Goal: Information Seeking & Learning: Learn about a topic

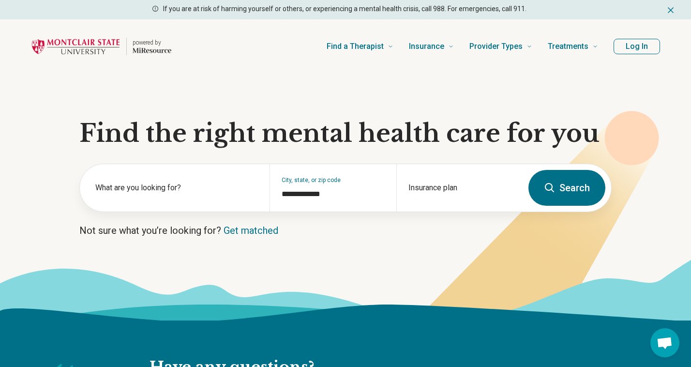
click at [648, 47] on button "Log In" at bounding box center [636, 46] width 46 height 15
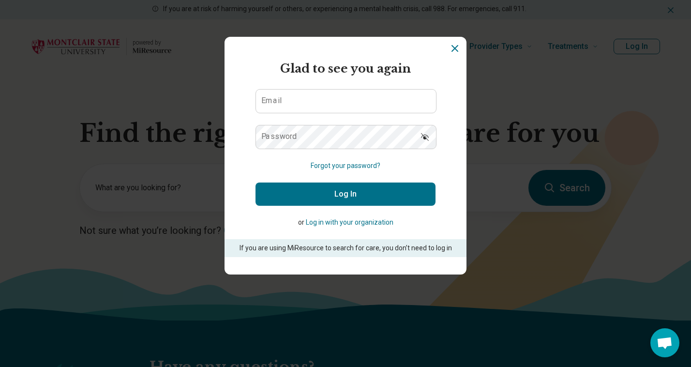
click at [458, 49] on icon "Dismiss" at bounding box center [455, 49] width 12 height 12
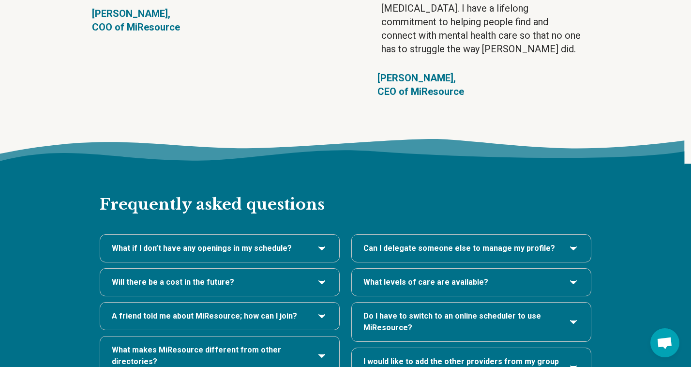
scroll to position [1891, 0]
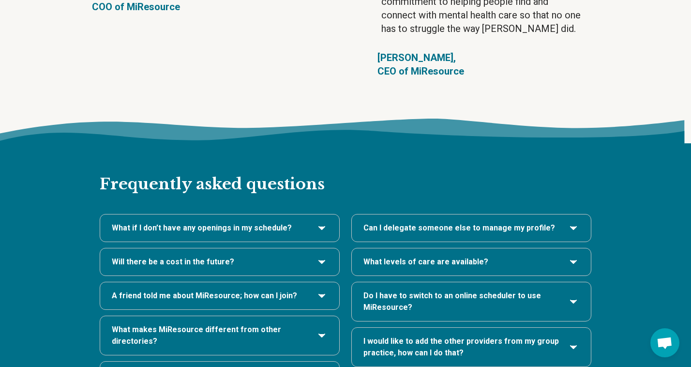
click at [310, 256] on h3 "Will there be a cost in the future?" at bounding box center [220, 262] width 216 height 12
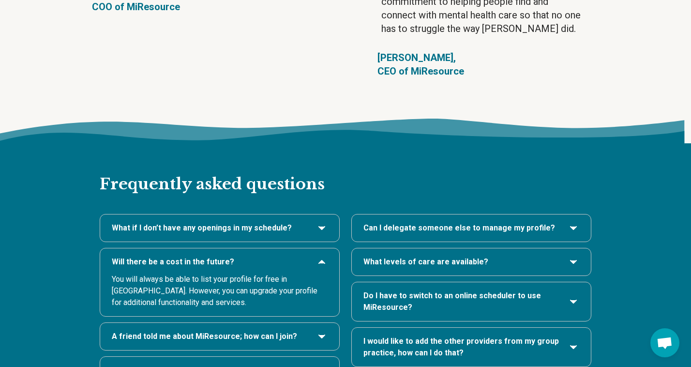
click at [310, 256] on h3 "Will there be a cost in the future?" at bounding box center [220, 262] width 216 height 12
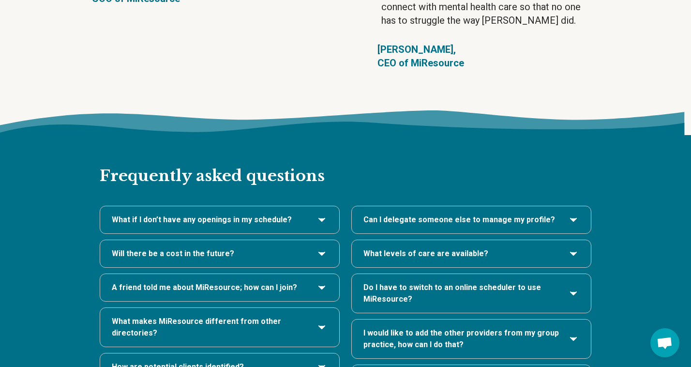
scroll to position [1903, 0]
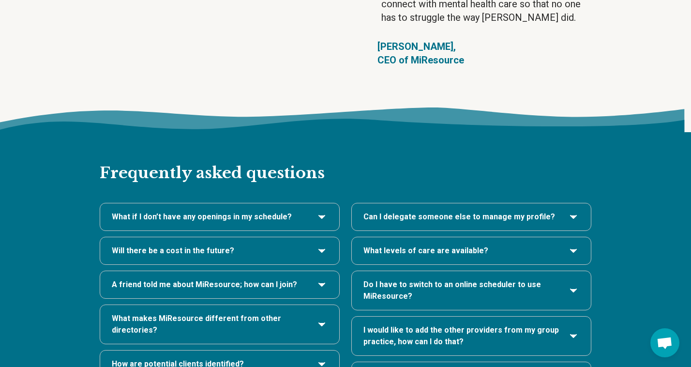
click at [305, 271] on div "A friend told me about MiResource; how can I join?" at bounding box center [219, 284] width 239 height 27
click at [315, 279] on h3 "A friend told me about MiResource; how can I join?" at bounding box center [220, 285] width 216 height 12
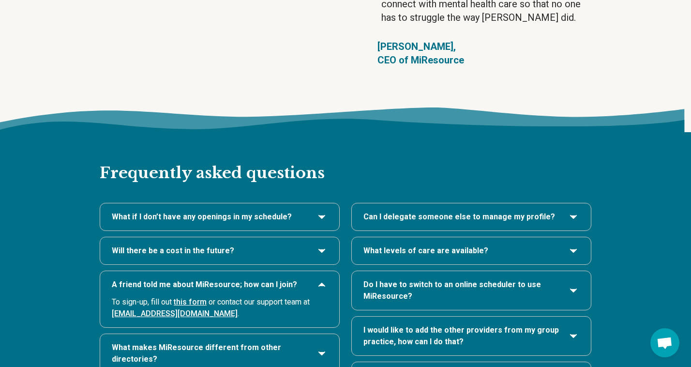
click at [201, 297] on link "this form" at bounding box center [190, 301] width 33 height 9
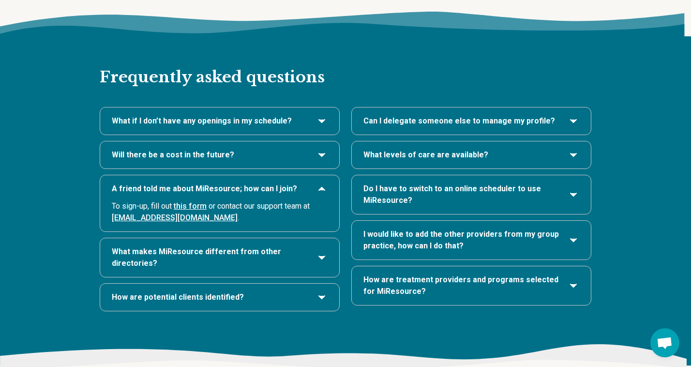
scroll to position [2001, 0]
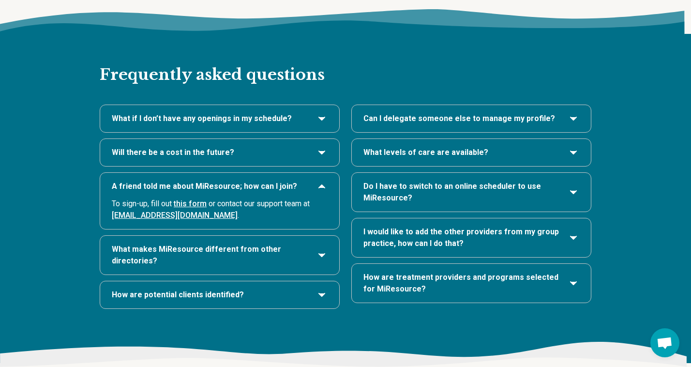
click at [322, 289] on icon "How are potential clients identified?" at bounding box center [322, 295] width 12 height 12
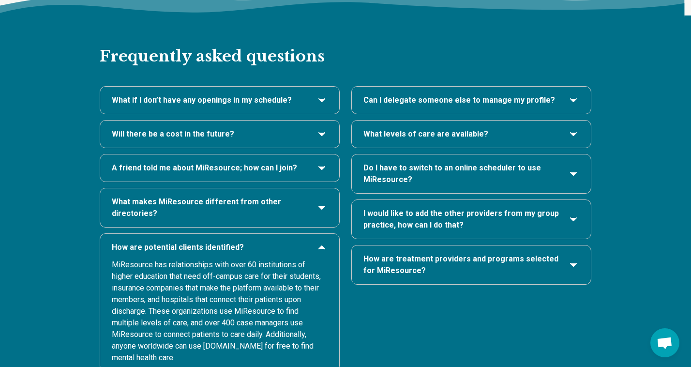
scroll to position [2001, 0]
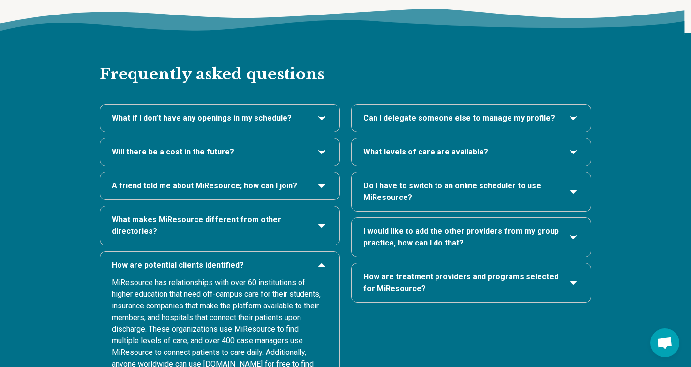
click at [525, 180] on span "Do I have to switch to an online scheduler to use MiResource?" at bounding box center [461, 191] width 196 height 23
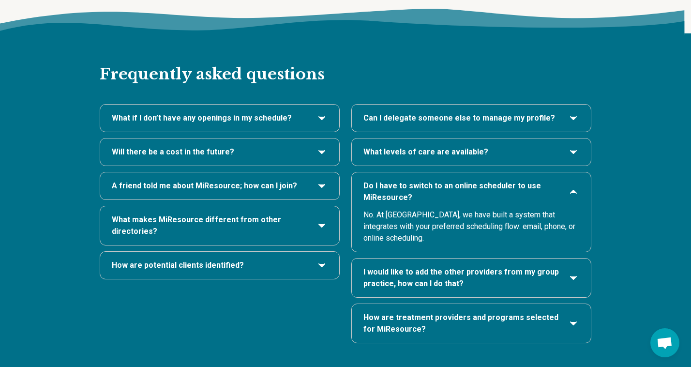
click at [525, 180] on span "Do I have to switch to an online scheduler to use MiResource?" at bounding box center [461, 191] width 196 height 23
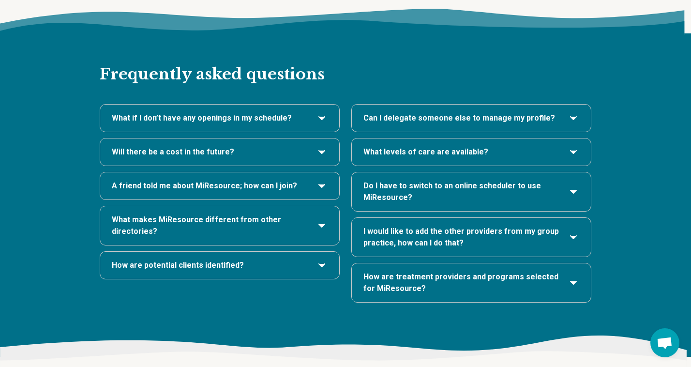
click at [192, 180] on span "A friend told me about MiResource; how can I join?" at bounding box center [204, 186] width 185 height 12
